Goal: Task Accomplishment & Management: Manage account settings

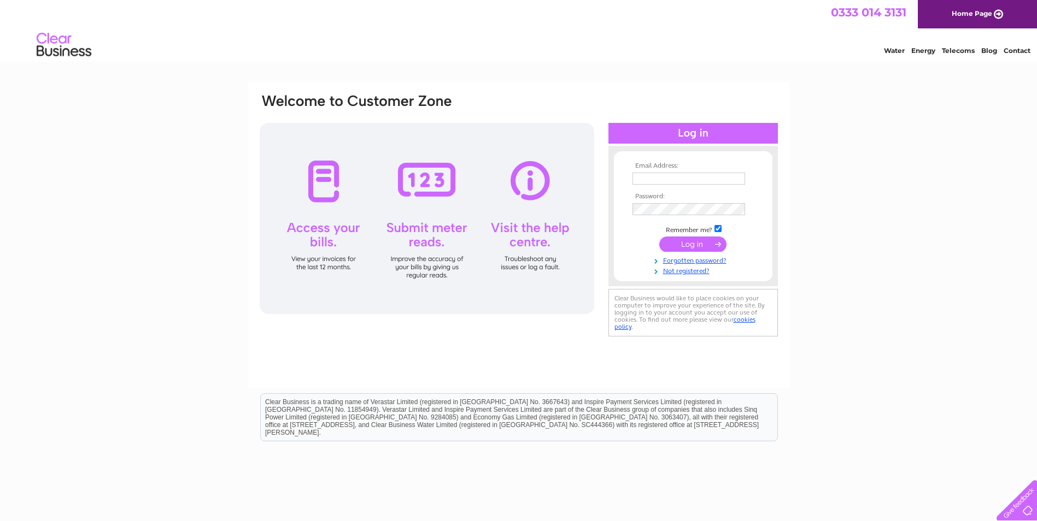
type input "Conor.stone@mcguirksgolf.com"
click at [692, 242] on input "submit" at bounding box center [692, 244] width 67 height 15
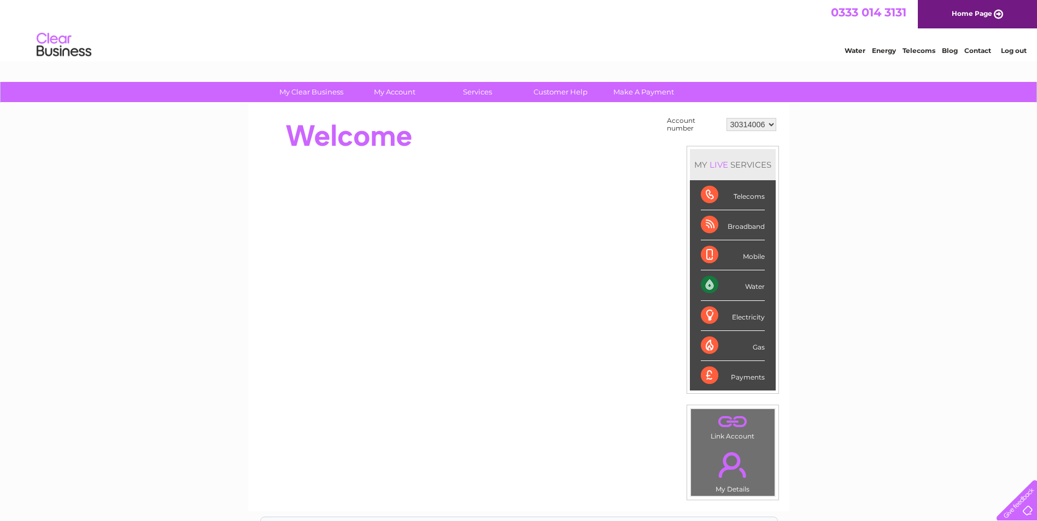
click at [755, 287] on div "Water" at bounding box center [733, 285] width 64 height 30
click at [712, 284] on div "Water" at bounding box center [733, 285] width 64 height 30
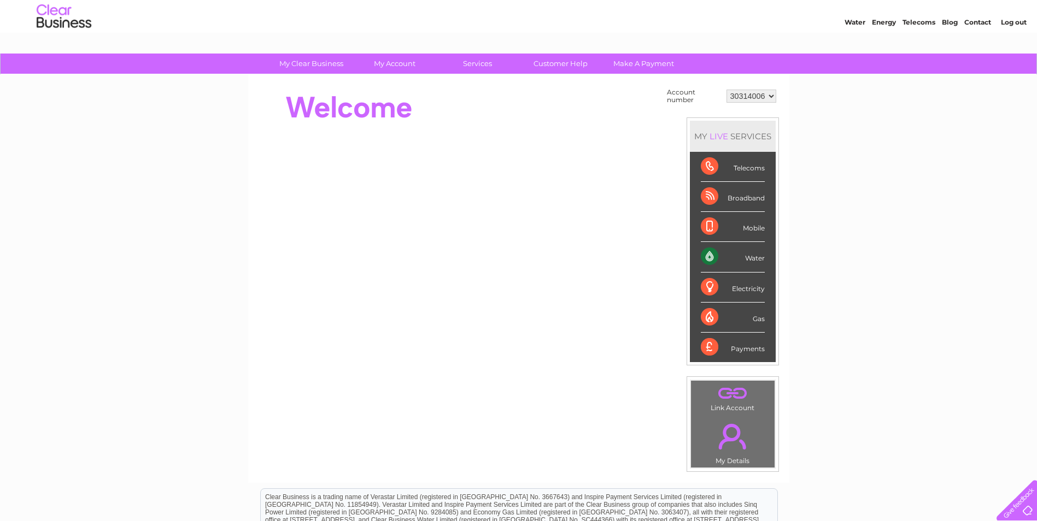
scroll to position [55, 0]
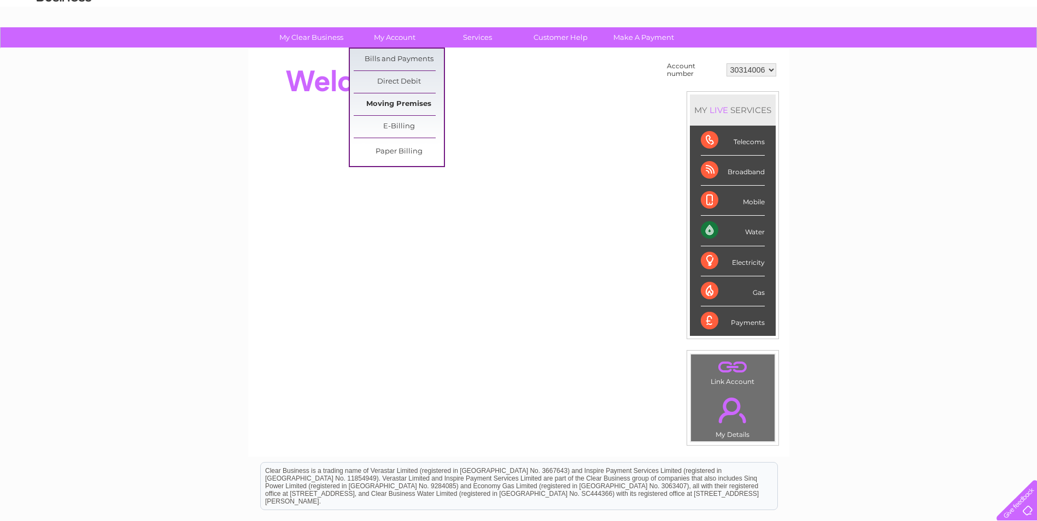
click at [410, 113] on link "Moving Premises" at bounding box center [399, 104] width 90 height 22
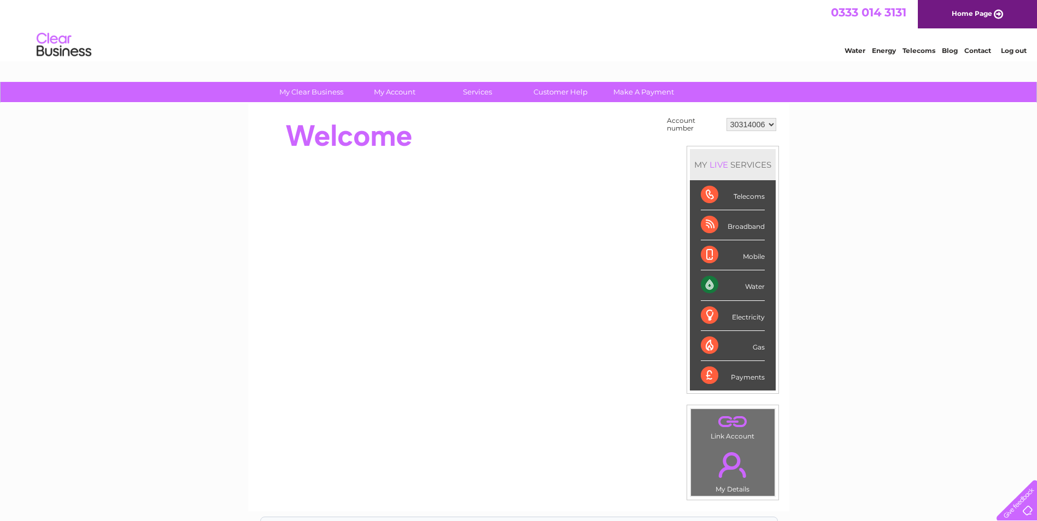
click at [736, 279] on div "Water" at bounding box center [733, 285] width 64 height 30
click at [857, 51] on link "Water" at bounding box center [854, 50] width 21 height 8
